Goal: Information Seeking & Learning: Learn about a topic

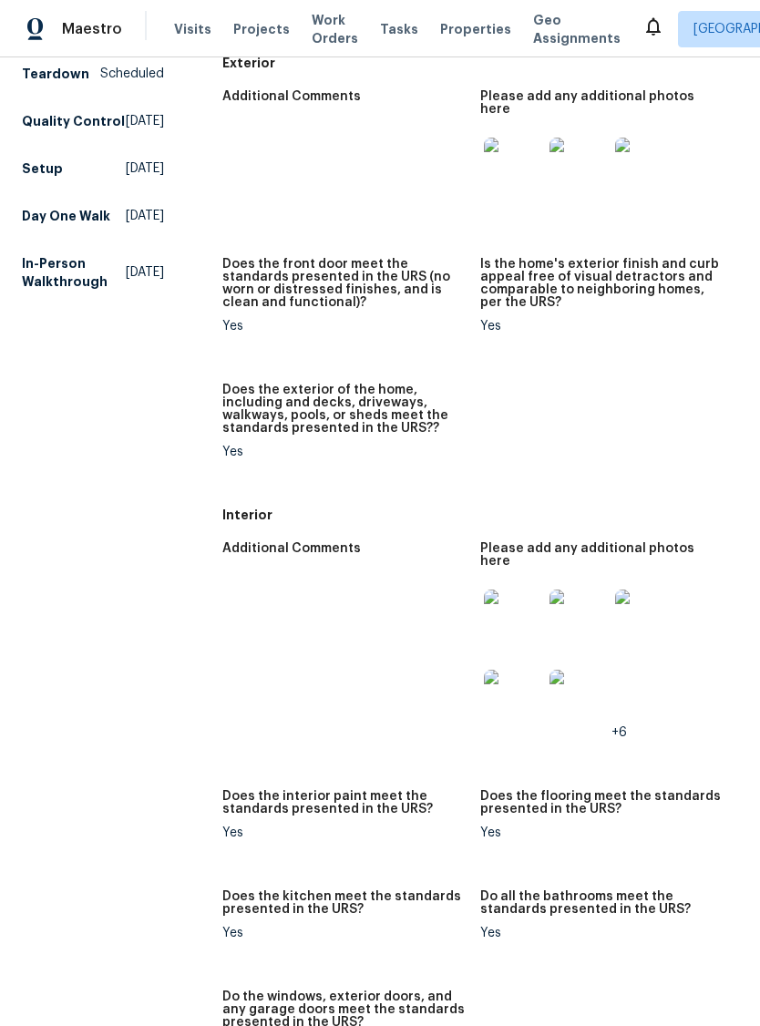
scroll to position [231, 0]
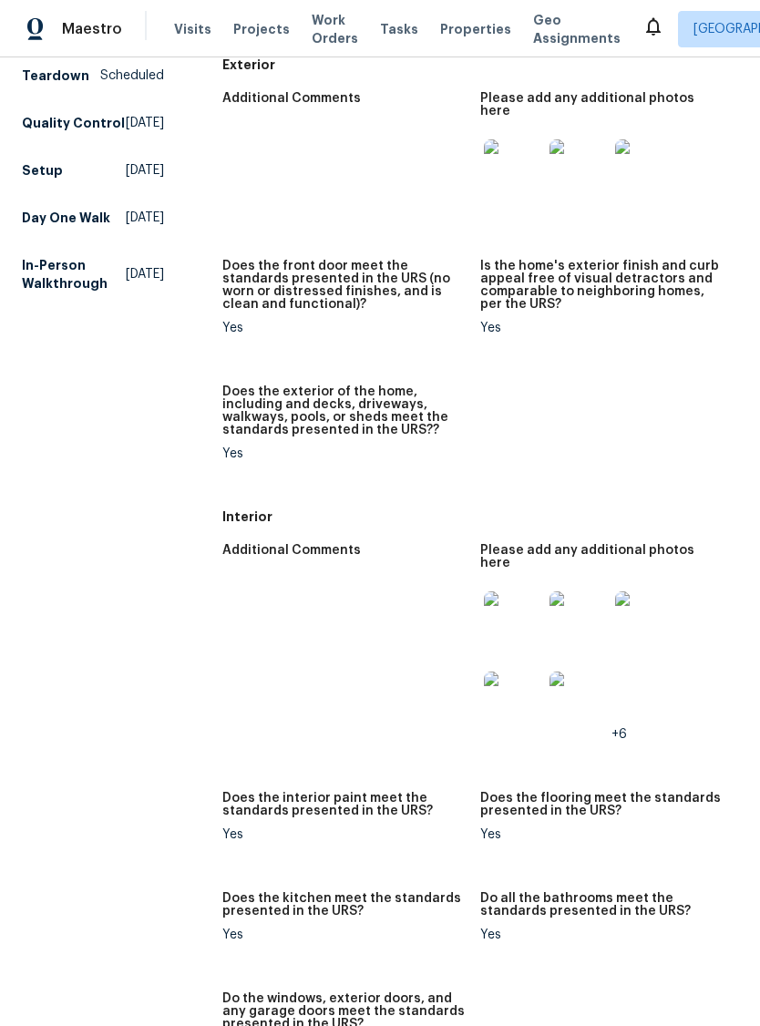
click at [507, 591] on img at bounding box center [513, 620] width 58 height 58
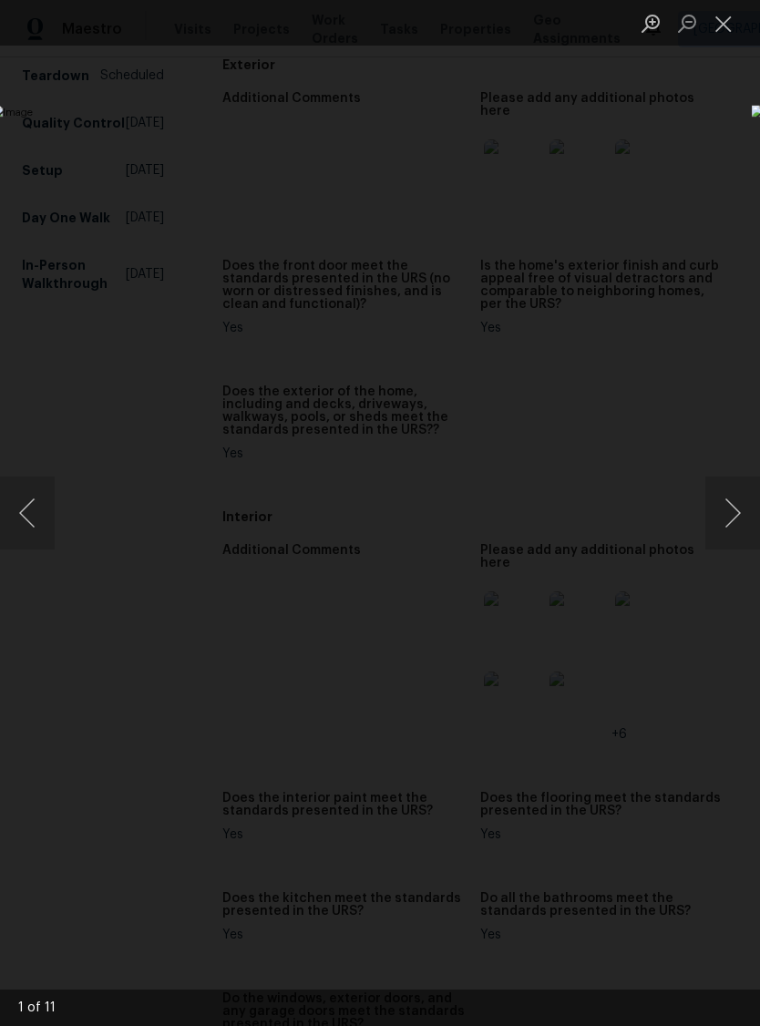
click at [733, 520] on button "Next image" at bounding box center [732, 513] width 55 height 73
click at [732, 514] on button "Next image" at bounding box center [732, 513] width 55 height 73
click at [729, 516] on button "Next image" at bounding box center [732, 513] width 55 height 73
click at [733, 513] on button "Next image" at bounding box center [732, 513] width 55 height 73
click at [731, 512] on button "Next image" at bounding box center [732, 513] width 55 height 73
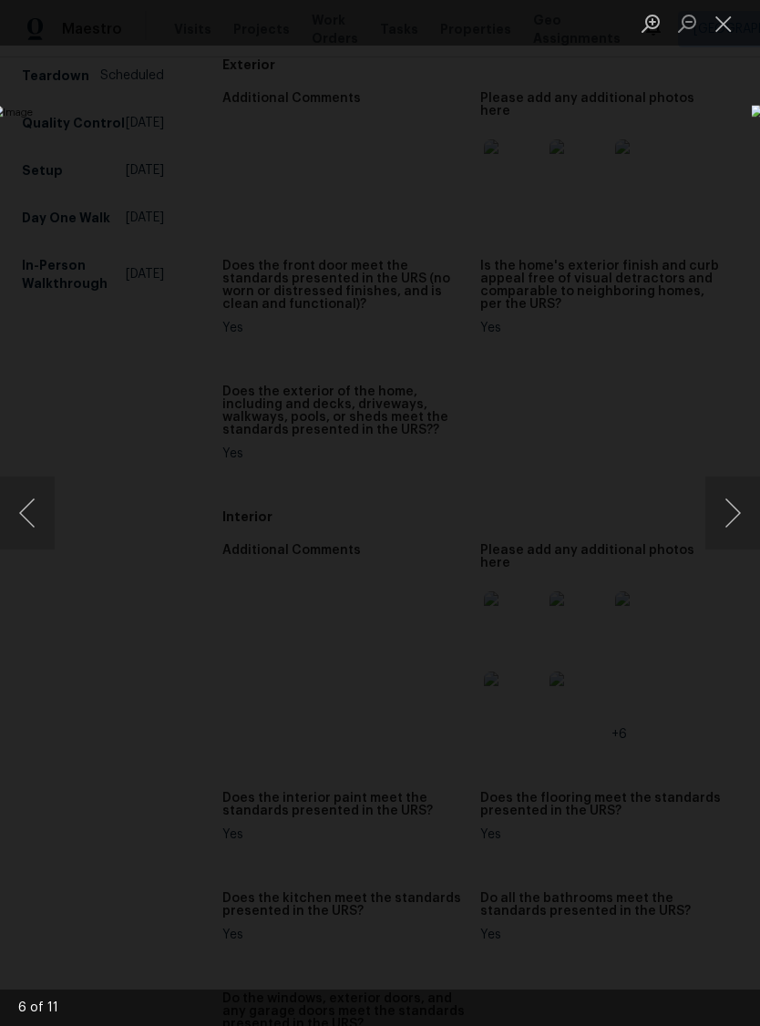
click at [730, 518] on button "Next image" at bounding box center [732, 513] width 55 height 73
click at [728, 510] on button "Next image" at bounding box center [732, 513] width 55 height 73
click at [30, 502] on button "Previous image" at bounding box center [27, 513] width 55 height 73
click at [732, 514] on button "Next image" at bounding box center [732, 513] width 55 height 73
click at [732, 517] on button "Next image" at bounding box center [732, 513] width 55 height 73
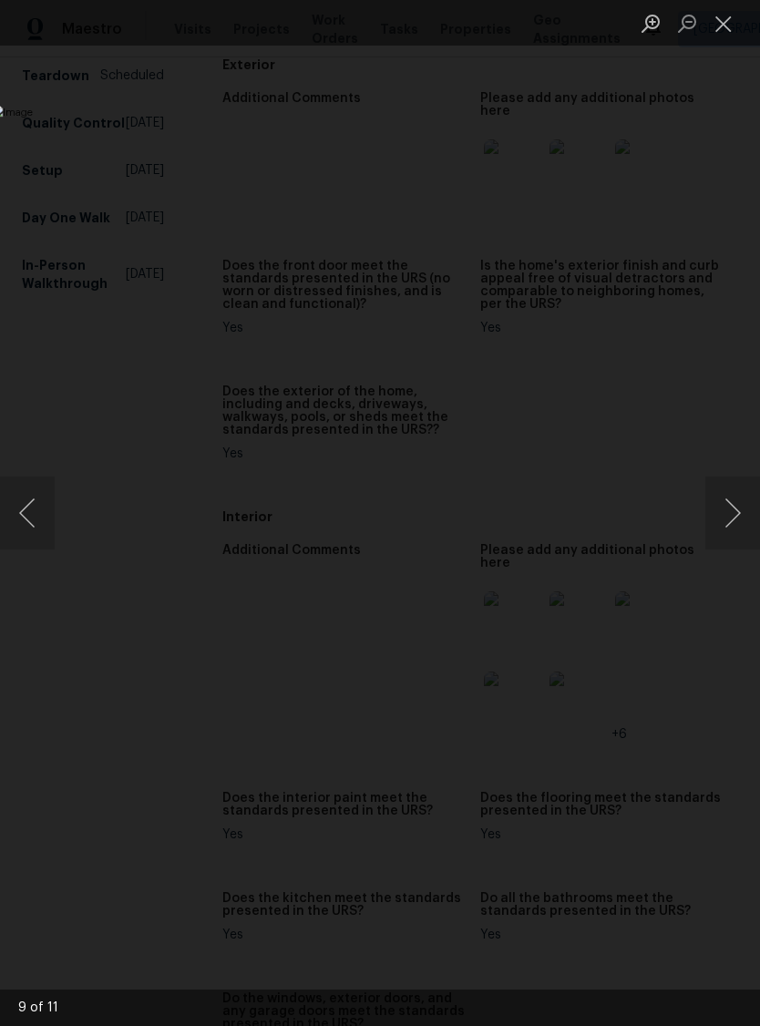
click at [728, 510] on button "Next image" at bounding box center [732, 513] width 55 height 73
click at [725, 514] on button "Next image" at bounding box center [732, 513] width 55 height 73
click at [731, 509] on button "Next image" at bounding box center [732, 513] width 55 height 73
click at [720, 28] on button "Close lightbox" at bounding box center [723, 23] width 36 height 32
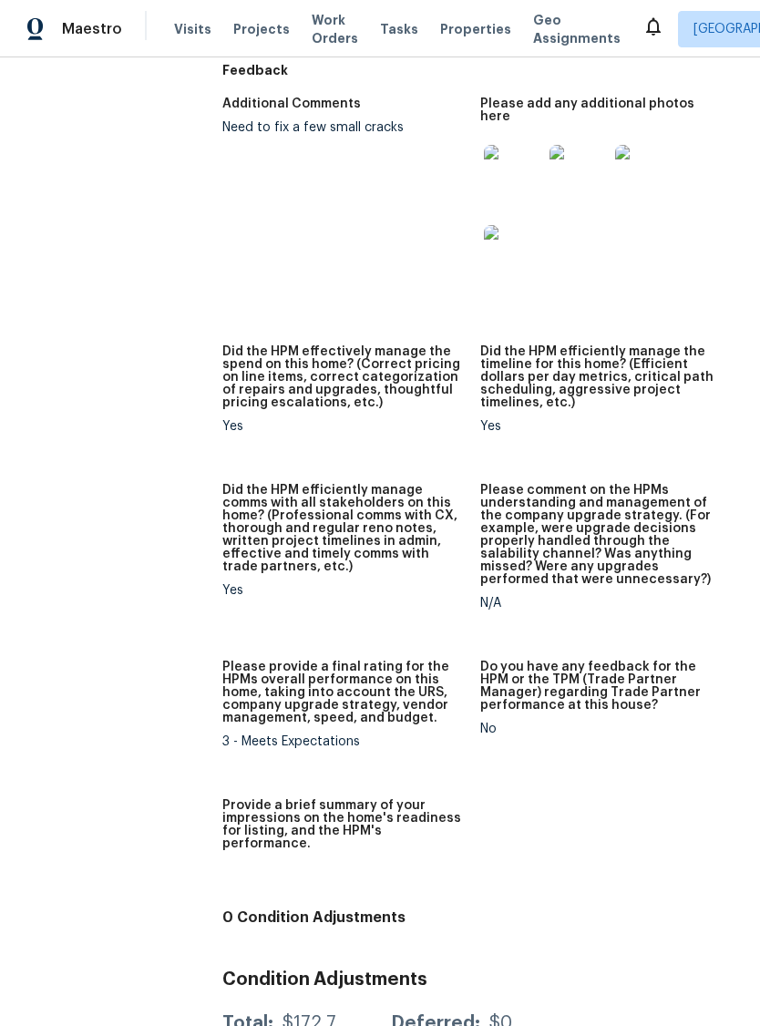
scroll to position [1781, 0]
